Goal: Information Seeking & Learning: Learn about a topic

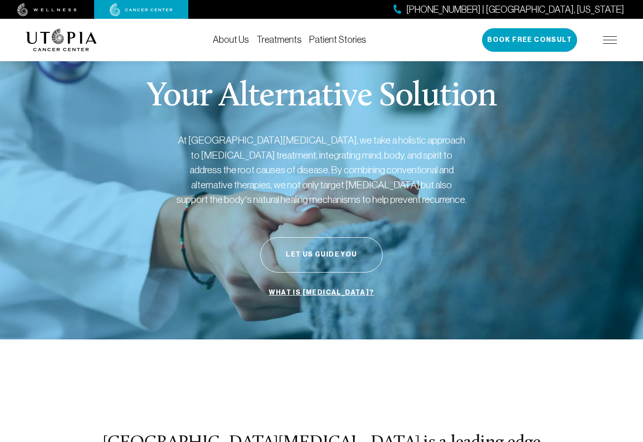
click at [242, 38] on link "About Us" at bounding box center [231, 39] width 36 height 10
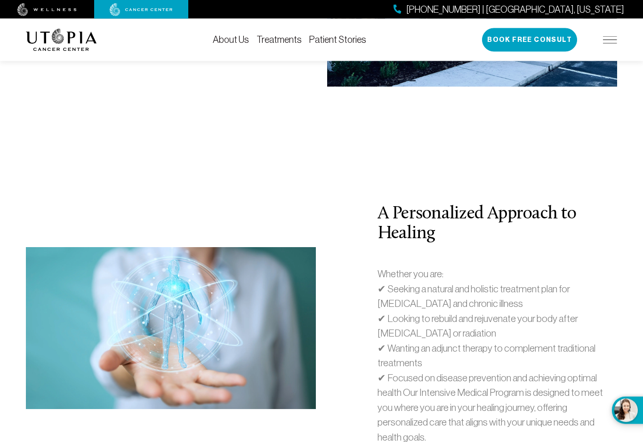
scroll to position [2841, 0]
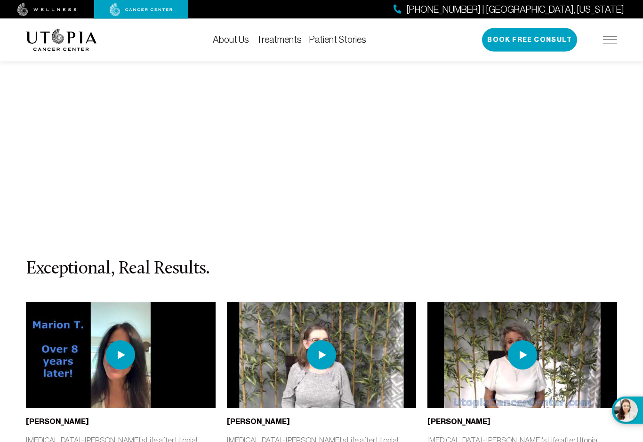
scroll to position [4050, 0]
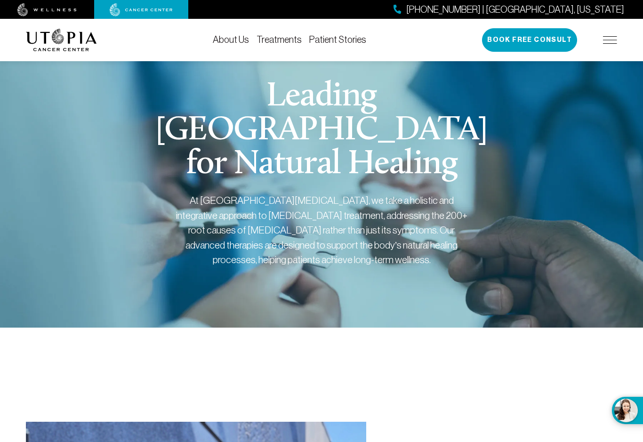
scroll to position [4050, 0]
